Goal: Navigation & Orientation: Find specific page/section

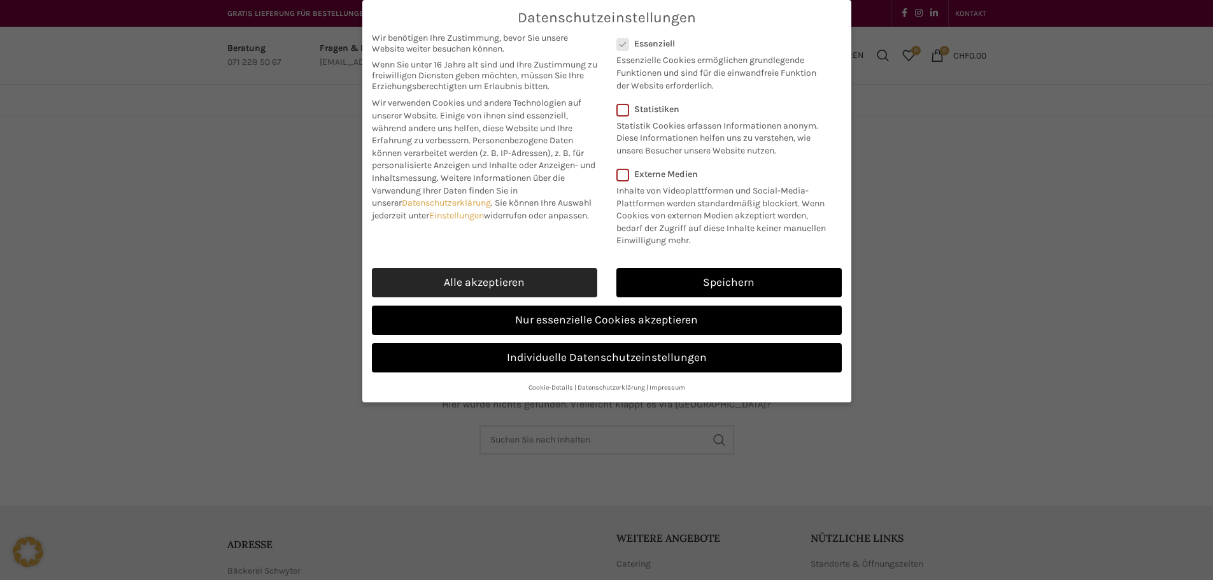
click at [463, 282] on link "Alle akzeptieren" at bounding box center [484, 282] width 225 height 29
checkbox input "true"
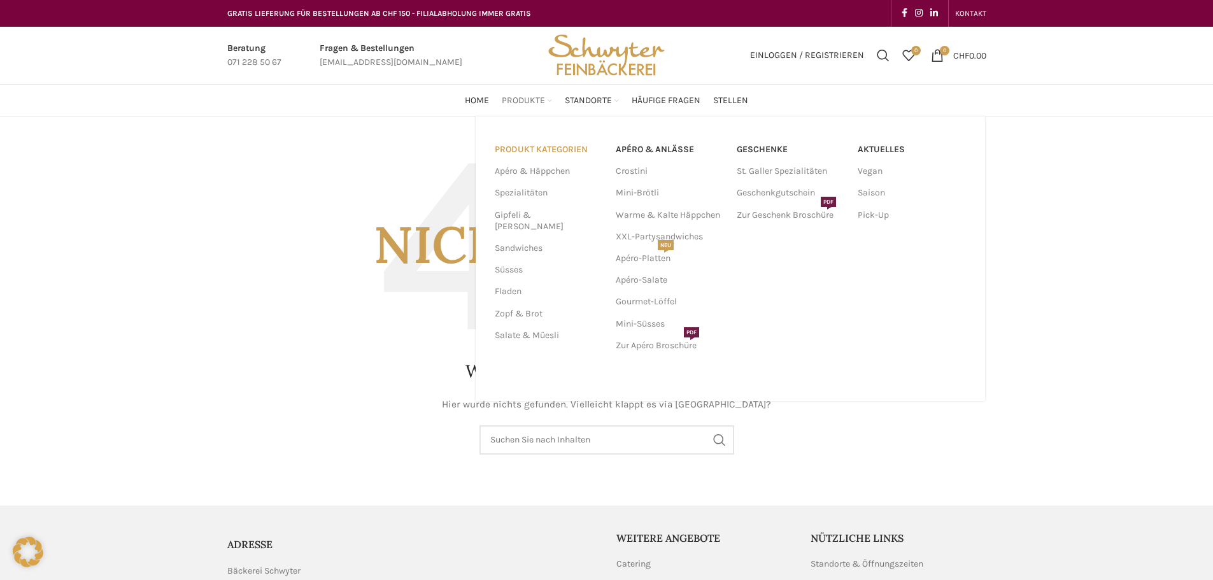
click at [547, 149] on link "PRODUKT KATEGORIEN" at bounding box center [548, 150] width 106 height 22
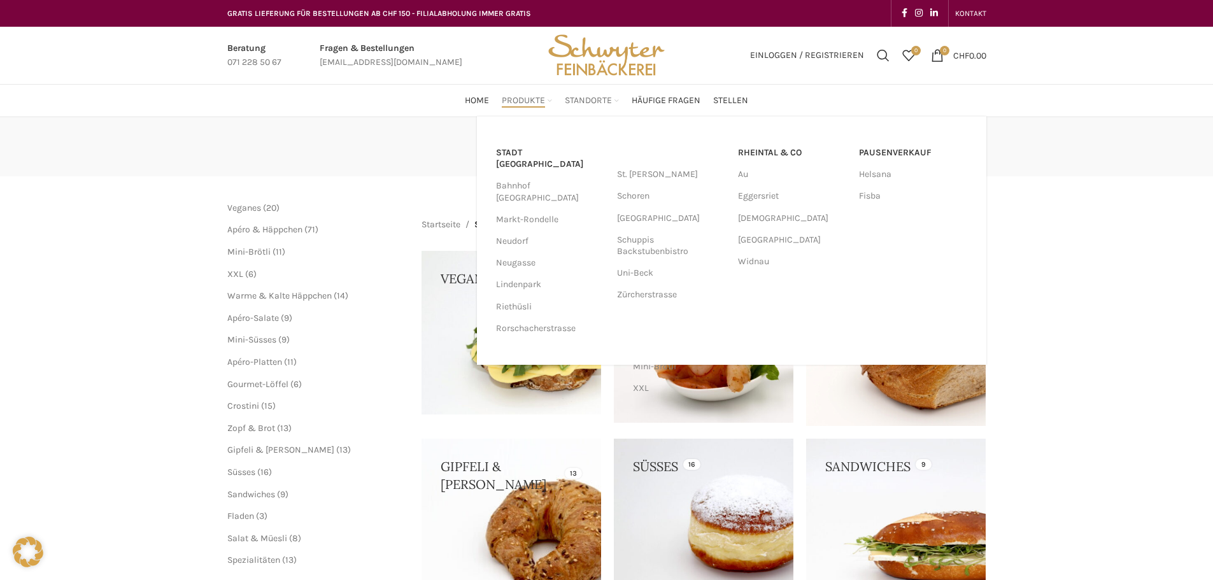
click at [590, 100] on span "Standorte" at bounding box center [588, 101] width 47 height 12
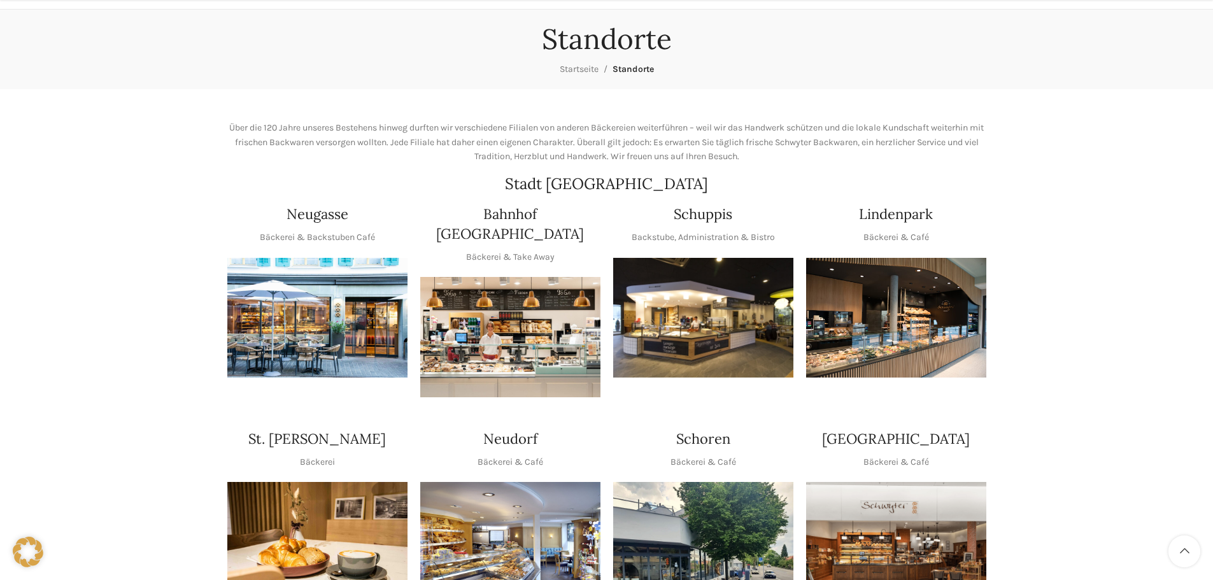
scroll to position [382, 0]
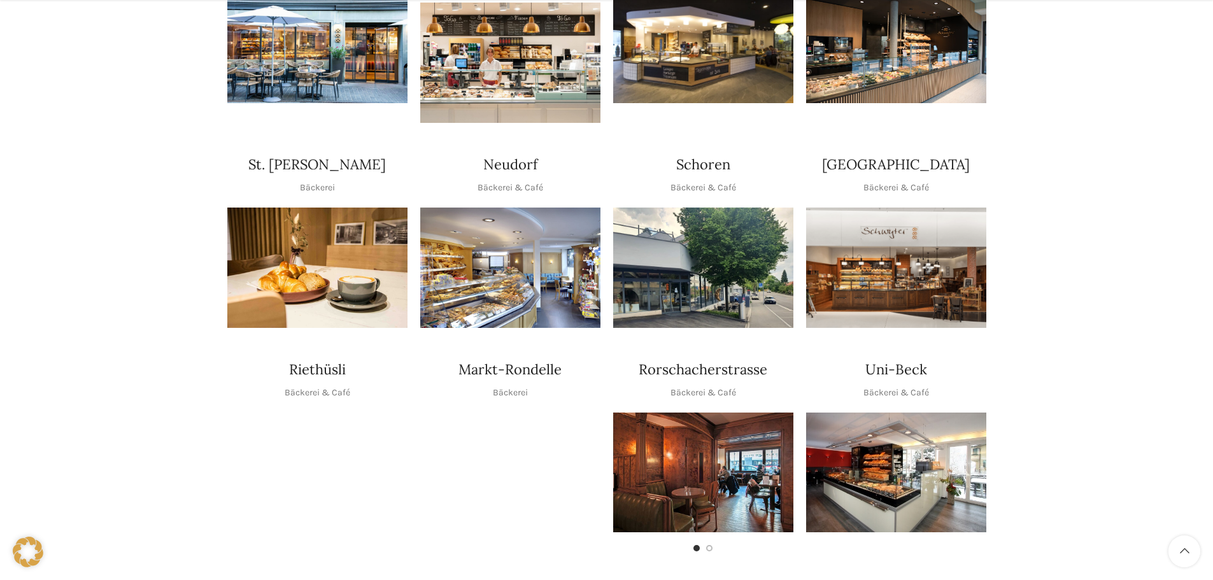
click at [897, 48] on img "1 / 1" at bounding box center [896, 43] width 180 height 120
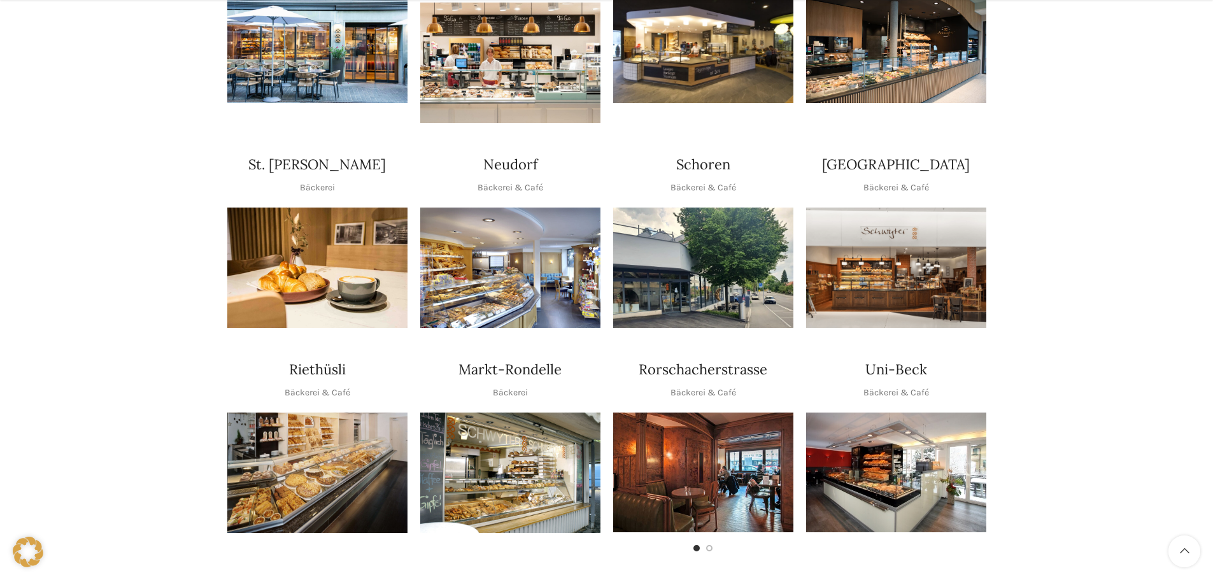
click at [890, 232] on img "1 / 1" at bounding box center [896, 268] width 180 height 120
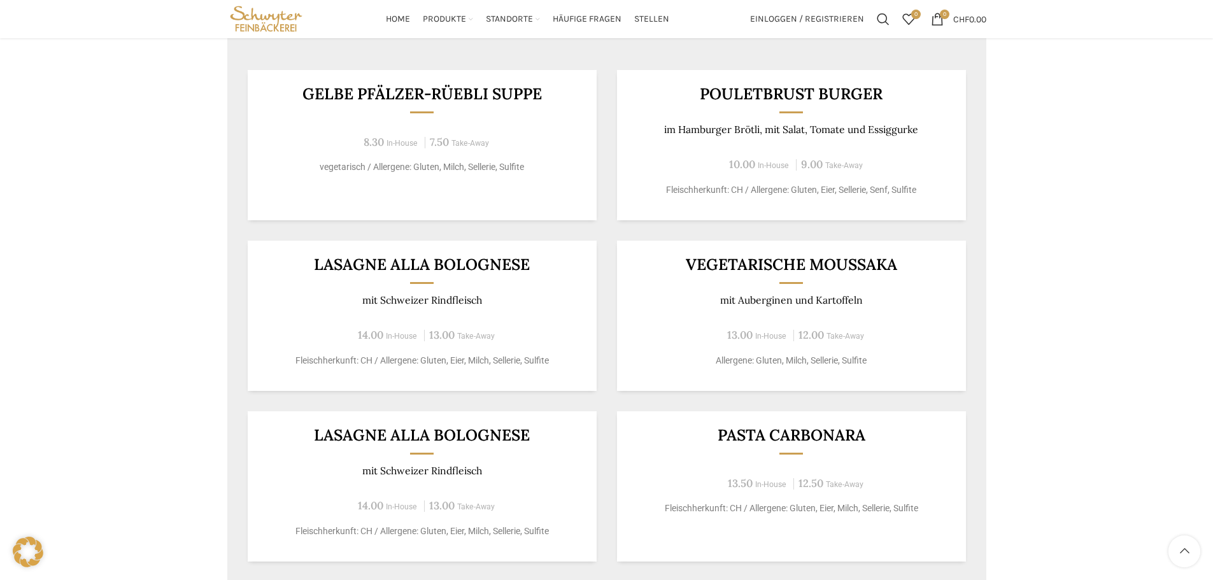
scroll to position [573, 0]
